Goal: Check status

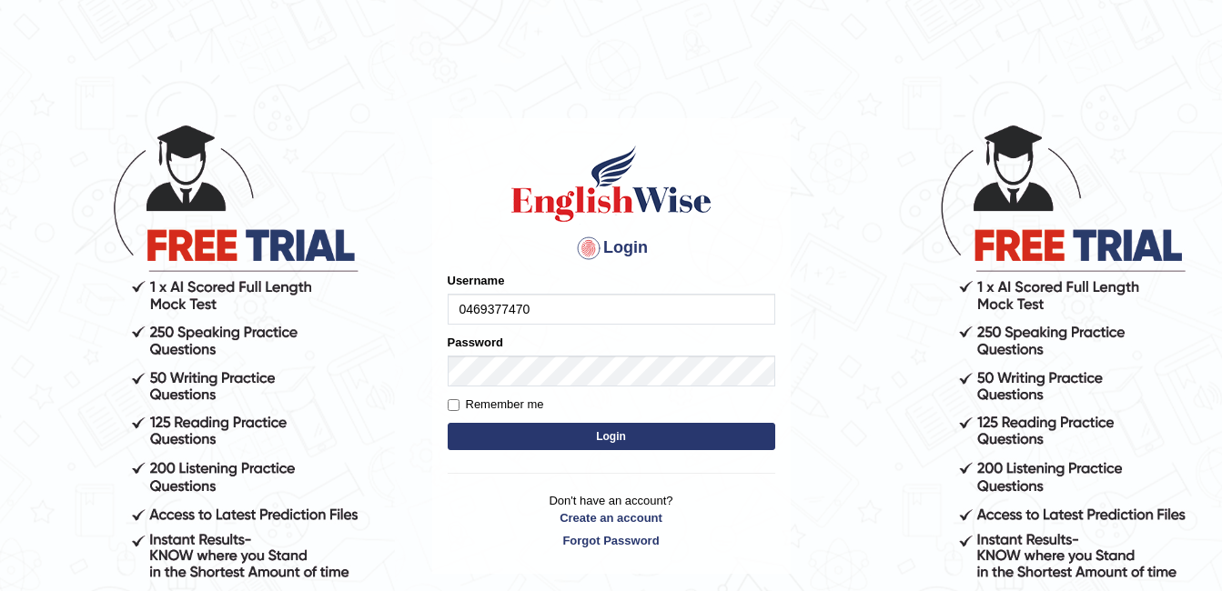
drag, startPoint x: 454, startPoint y: 310, endPoint x: 585, endPoint y: 307, distance: 131.0
click at [585, 307] on input "0469377470" at bounding box center [611, 309] width 327 height 31
type input "0469377470"
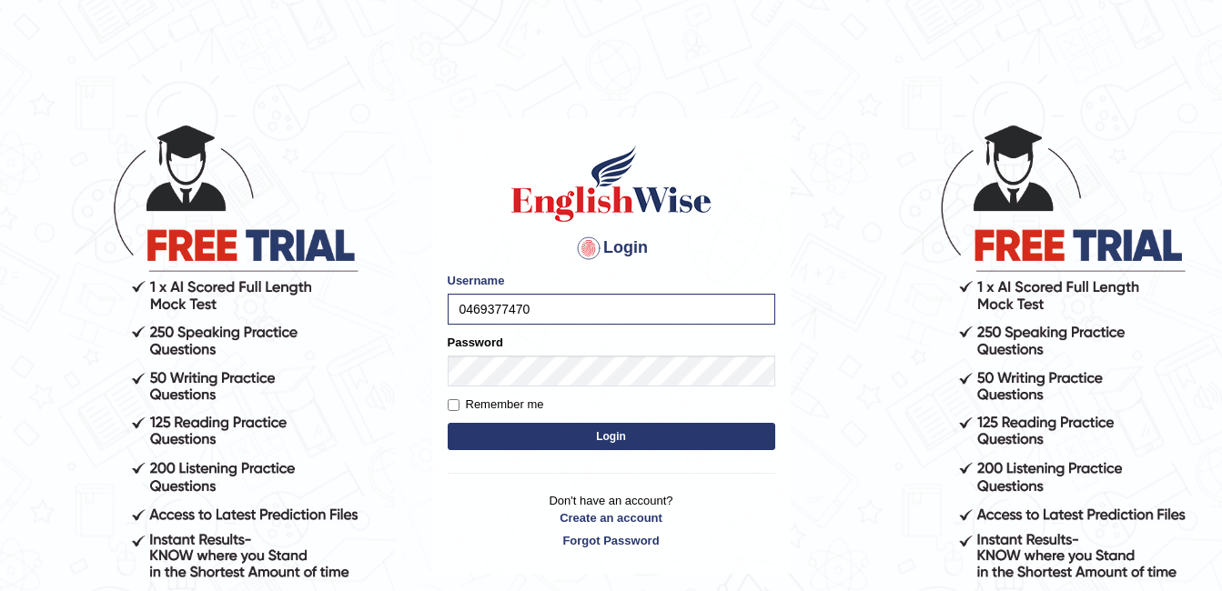
click at [629, 440] on button "Login" at bounding box center [611, 436] width 327 height 27
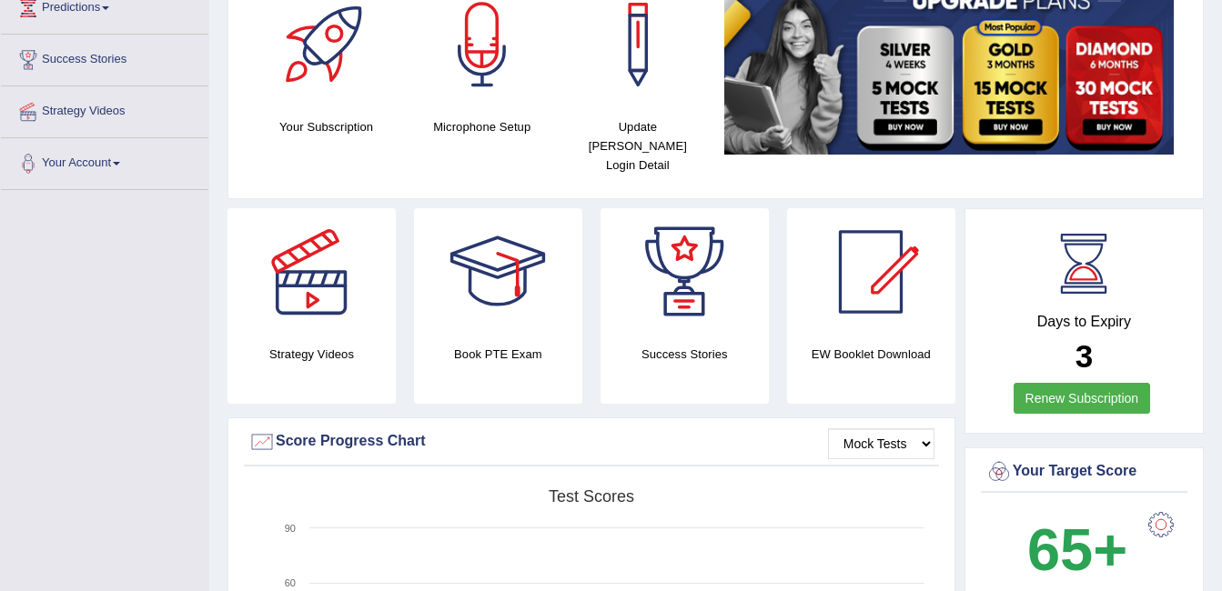
scroll to position [268, 0]
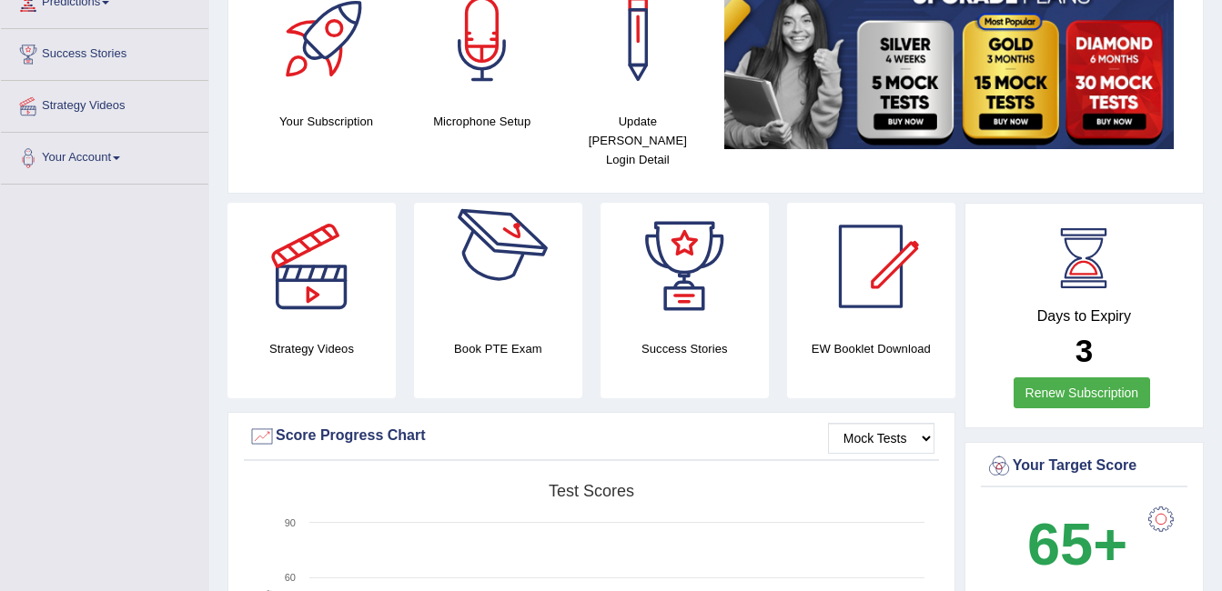
click at [501, 260] on div at bounding box center [497, 266] width 127 height 127
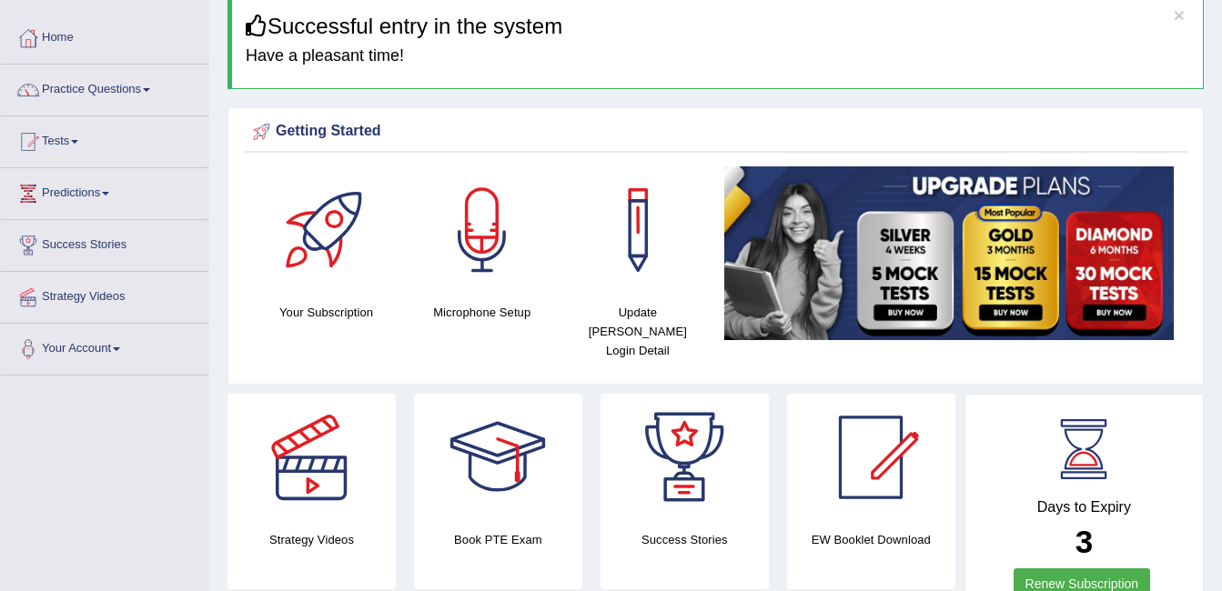
scroll to position [0, 0]
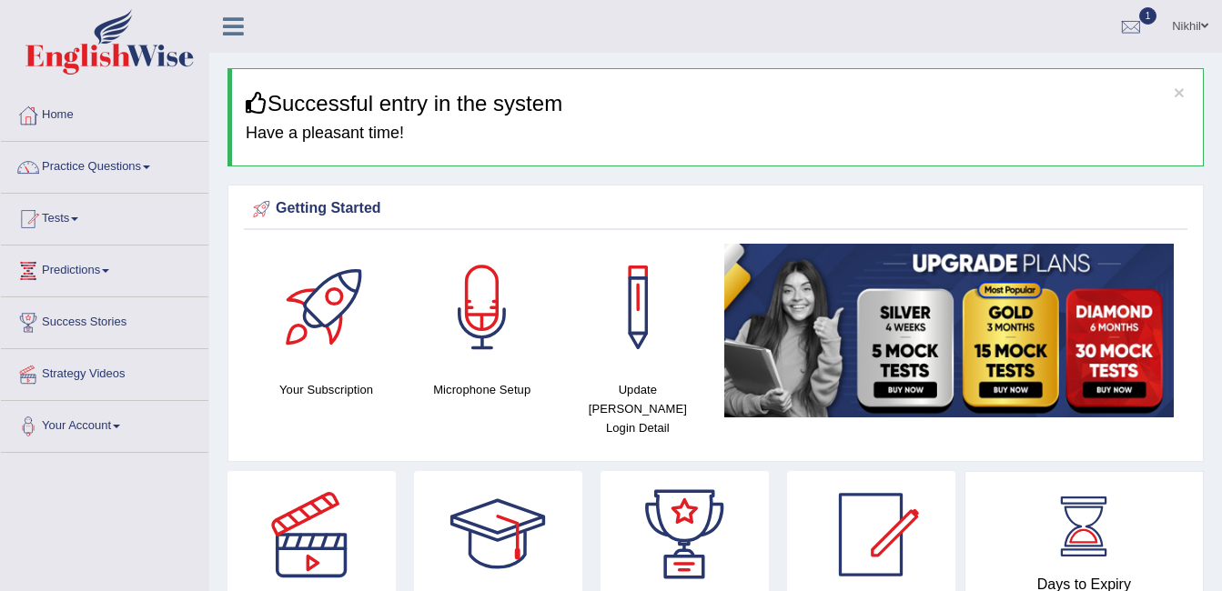
click at [67, 215] on link "Tests" at bounding box center [104, 216] width 207 height 45
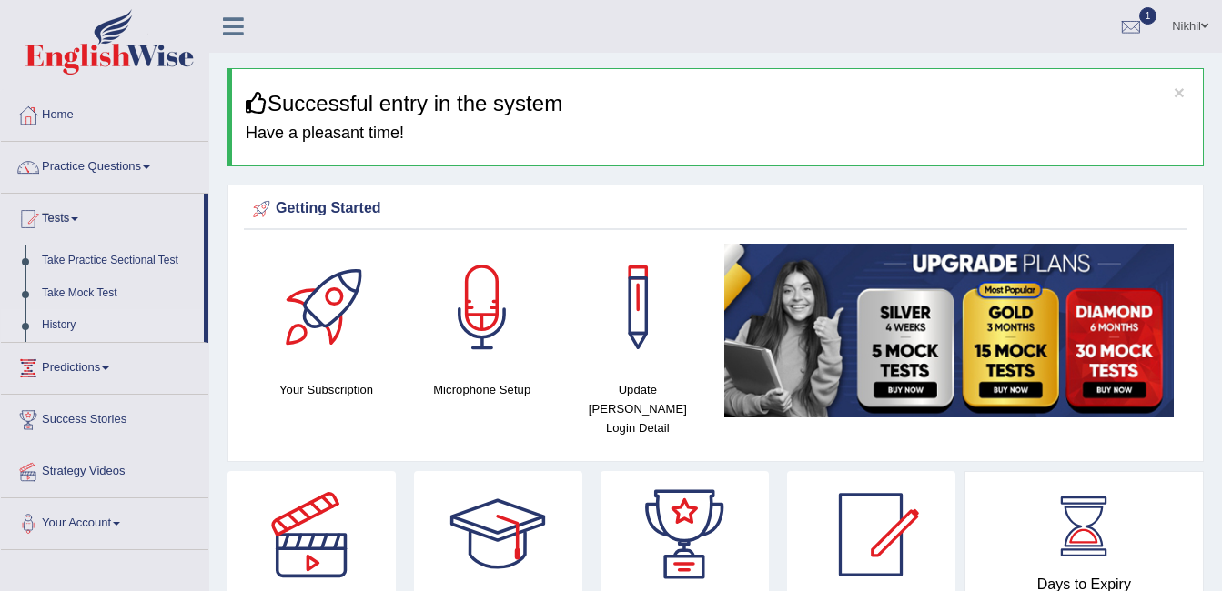
click at [63, 318] on link "History" at bounding box center [119, 325] width 170 height 33
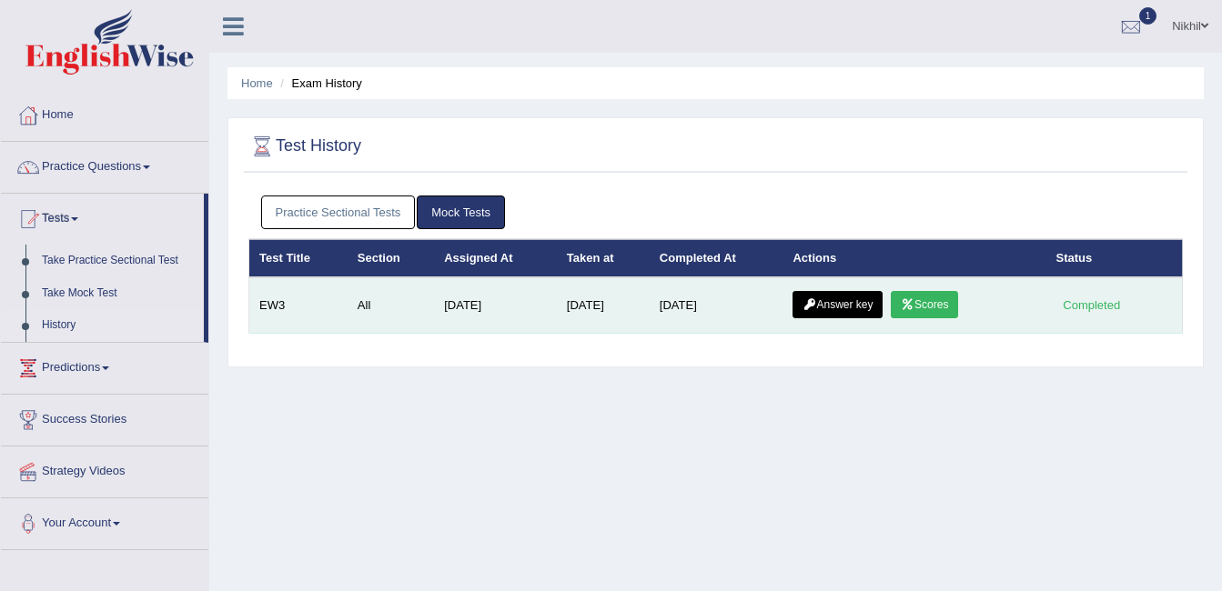
click at [923, 301] on link "Scores" at bounding box center [923, 304] width 67 height 27
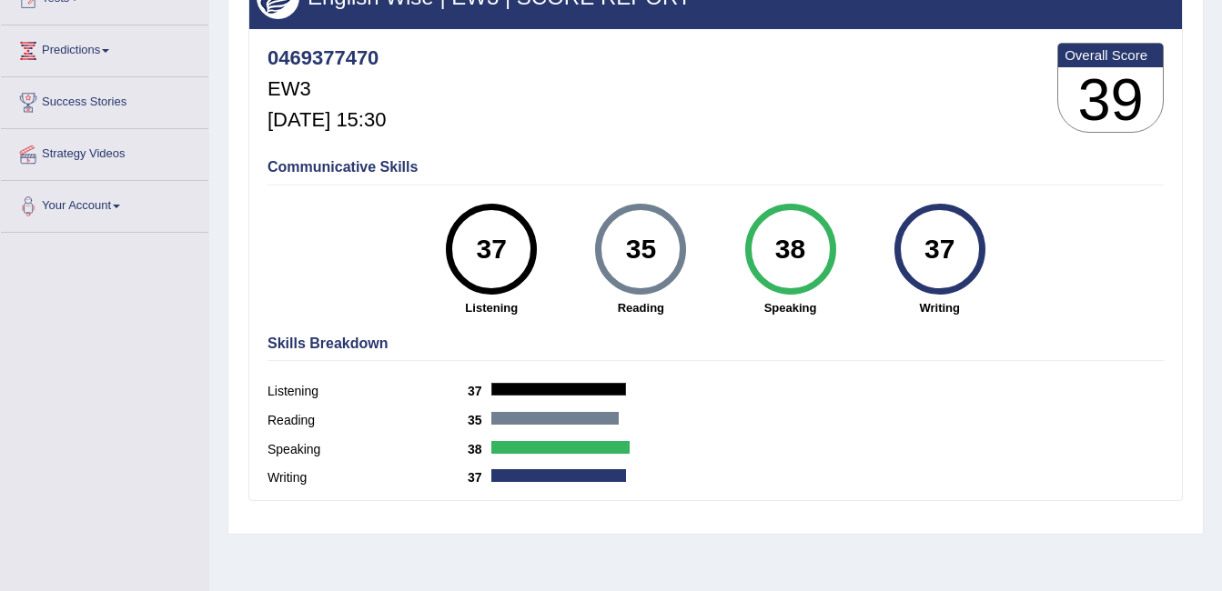
scroll to position [221, 0]
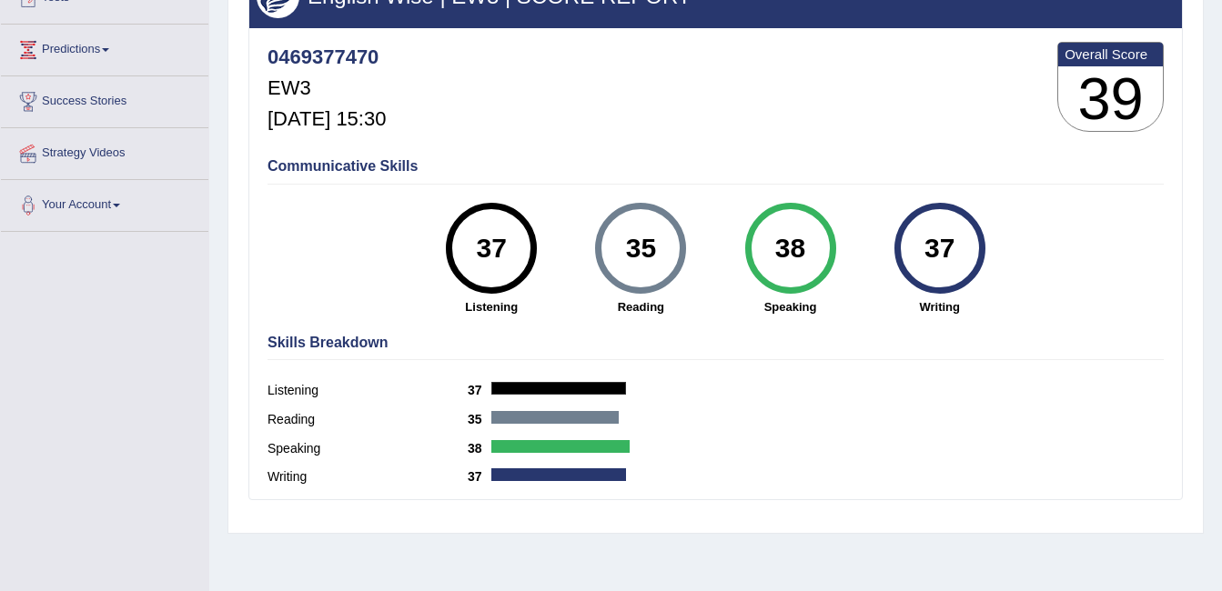
click at [551, 273] on div "37 Listening" at bounding box center [491, 259] width 149 height 113
click at [96, 204] on link "Your Account" at bounding box center [104, 202] width 207 height 45
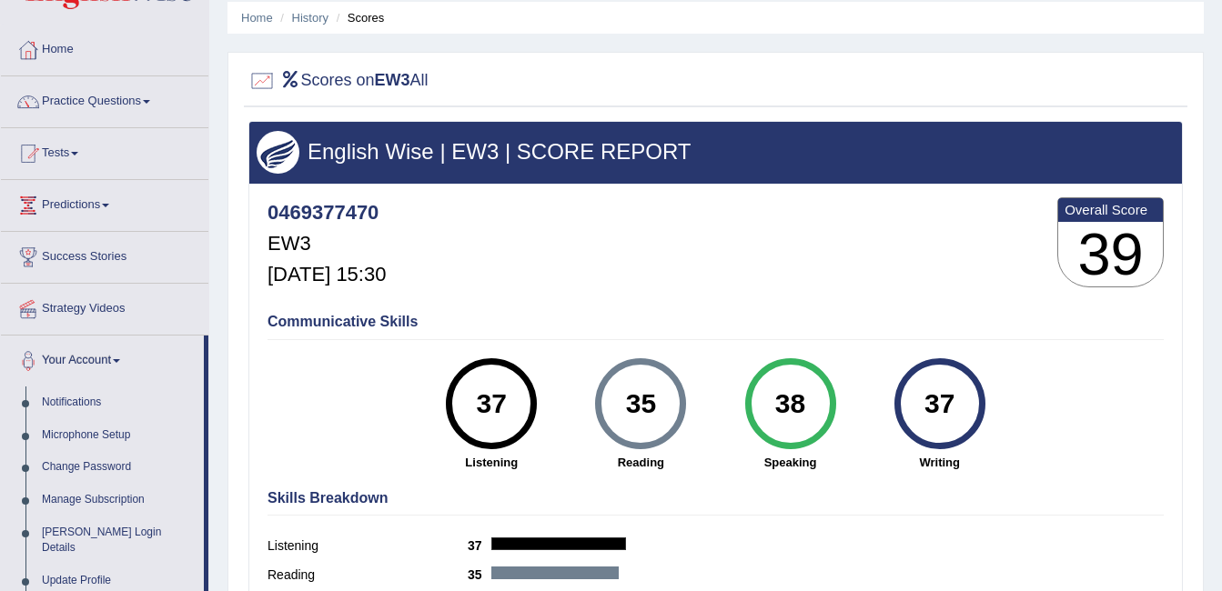
scroll to position [0, 0]
